Goal: Communication & Community: Answer question/provide support

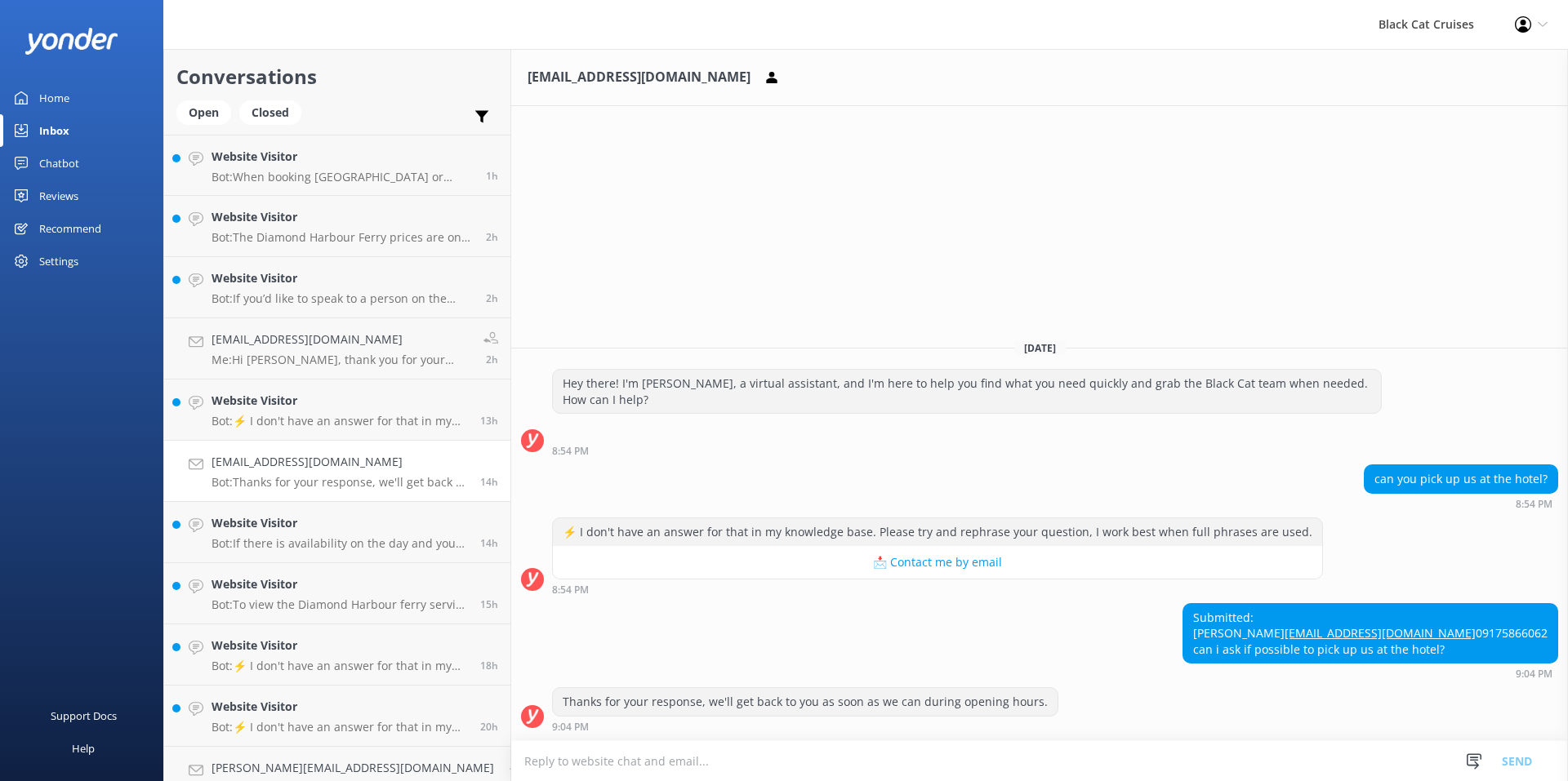
click at [529, 763] on textarea at bounding box center [1039, 761] width 1057 height 40
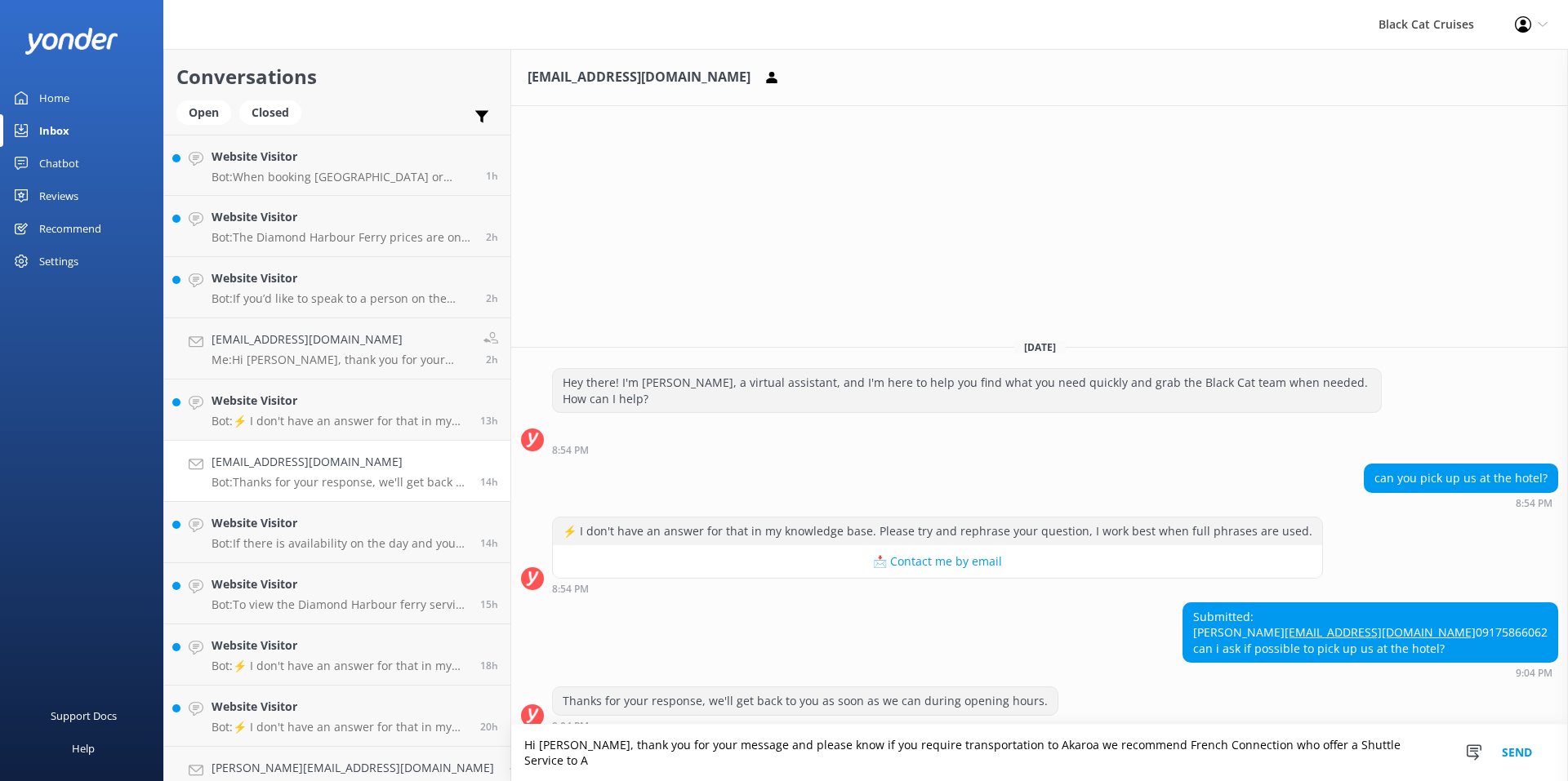
click at [1271, 759] on textarea "Hi [PERSON_NAME], thank you for your message and please know if you require tra…" at bounding box center [1039, 752] width 1057 height 56
click at [1413, 760] on textarea "Hi [PERSON_NAME], thank you for your message and please know if you require tra…" at bounding box center [1039, 752] width 1057 height 56
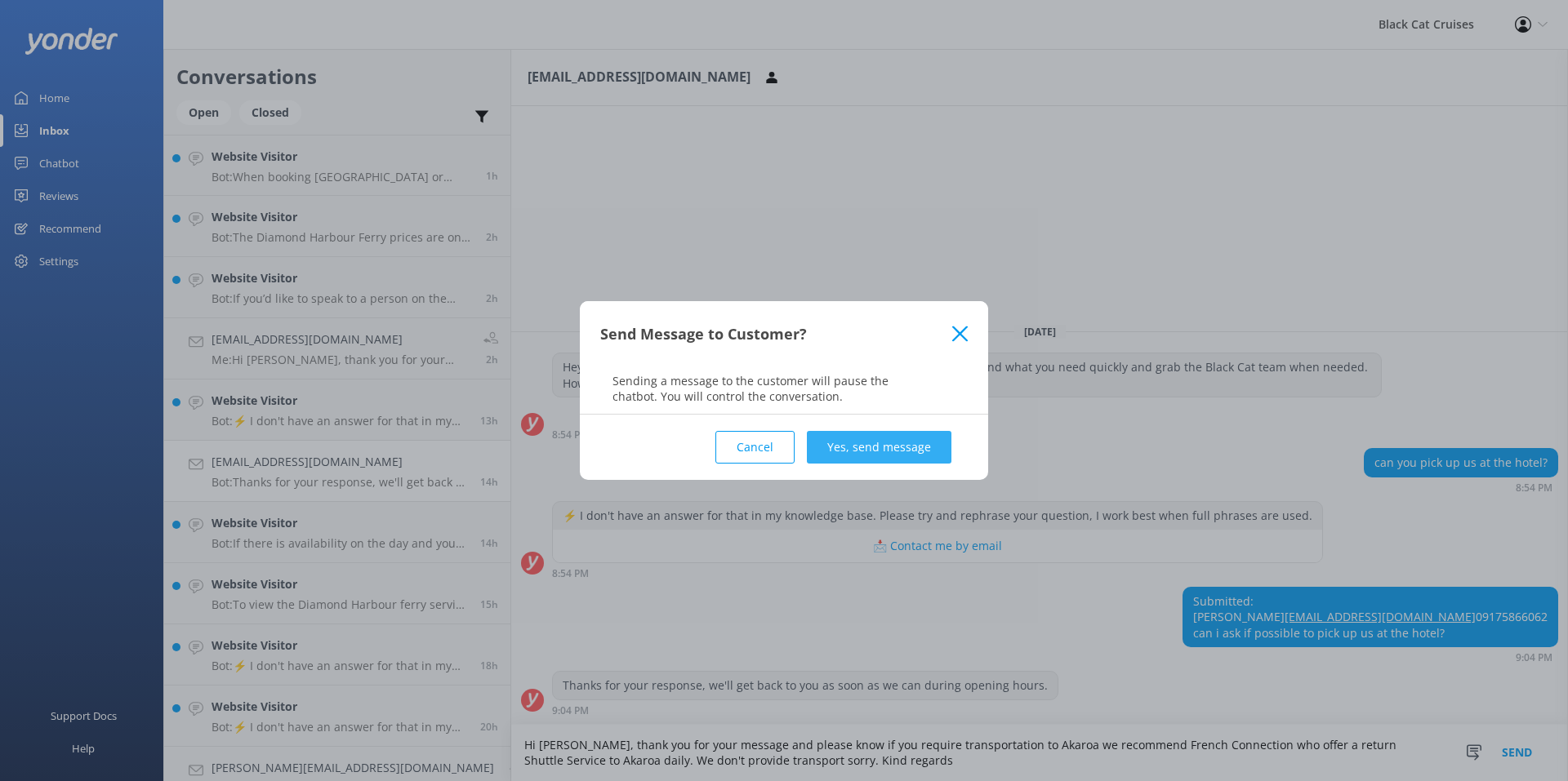
type textarea "Hi [PERSON_NAME], thank you for your message and please know if you require tra…"
click at [872, 442] on button "Yes, send message" at bounding box center [880, 447] width 145 height 33
